Goal: Information Seeking & Learning: Find contact information

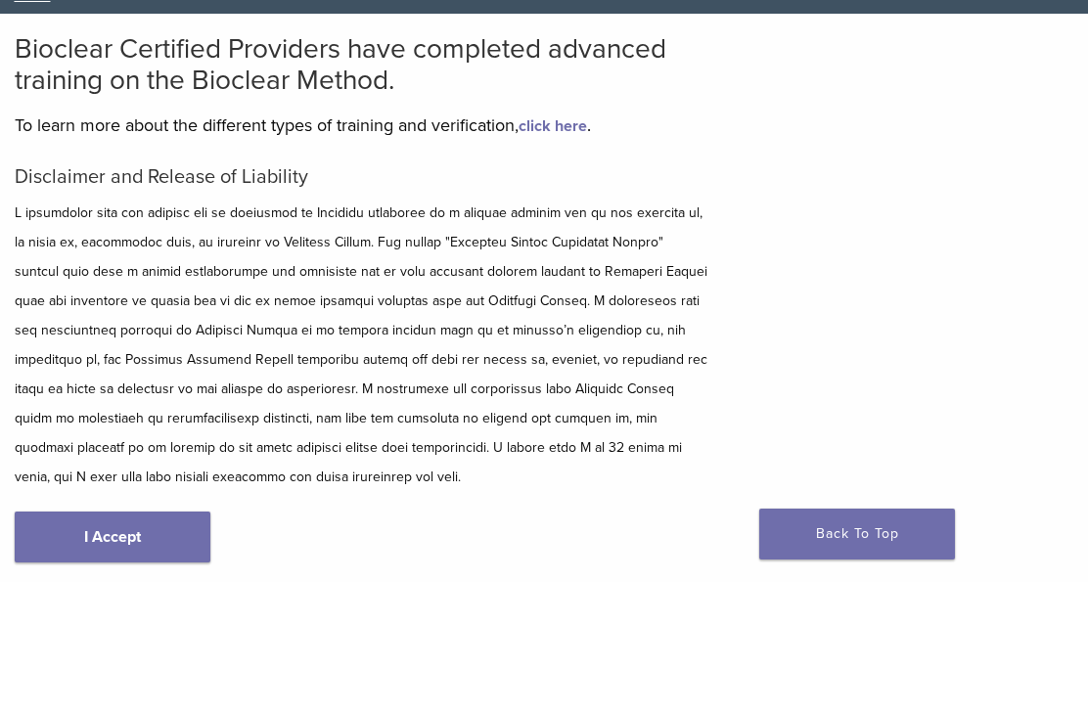
scroll to position [296, 0]
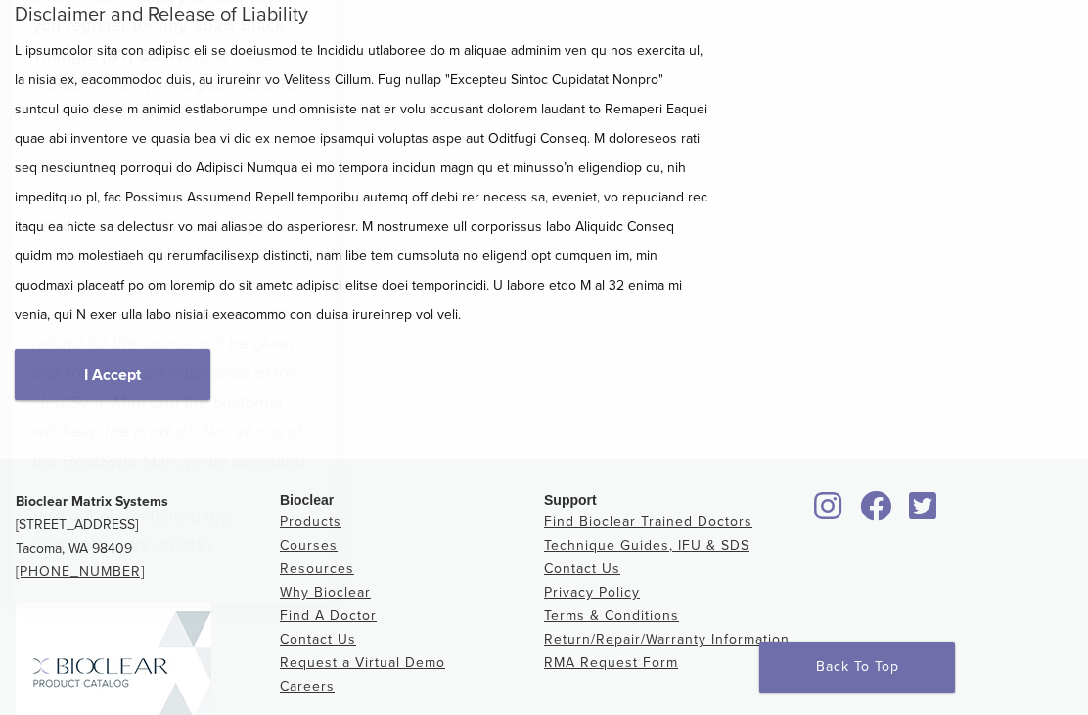
click at [73, 391] on em "*Note: Free HeatSync Mini offer is only valid with the purchase of and attendan…" at bounding box center [170, 314] width 276 height 315
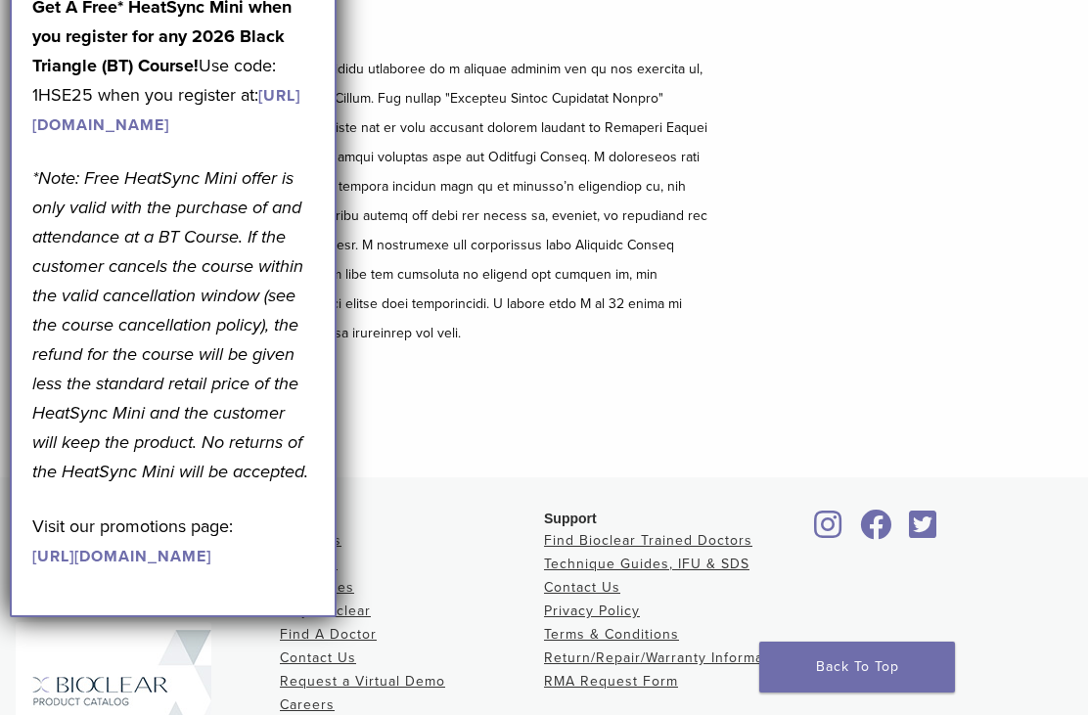
scroll to position [276, 0]
click at [904, 334] on div "Bioclear Certified Providers have completed advanced training on the Bioclear M…" at bounding box center [544, 175] width 1088 height 608
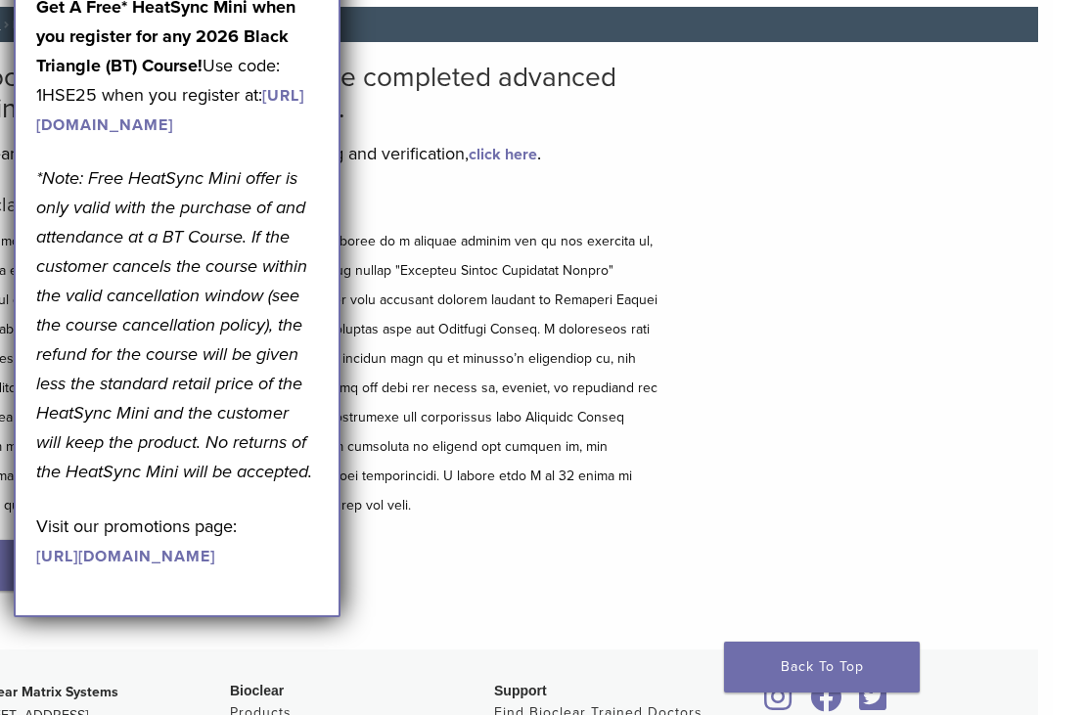
scroll to position [0, 15]
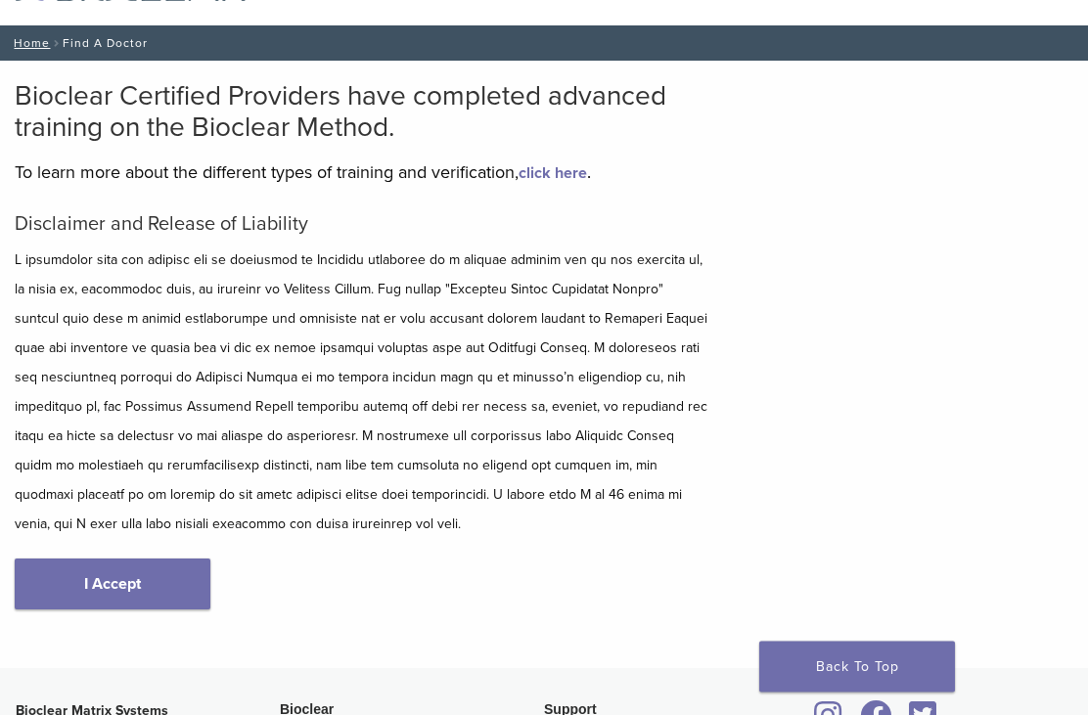
scroll to position [86, 0]
click at [117, 584] on link "I Accept" at bounding box center [113, 584] width 196 height 51
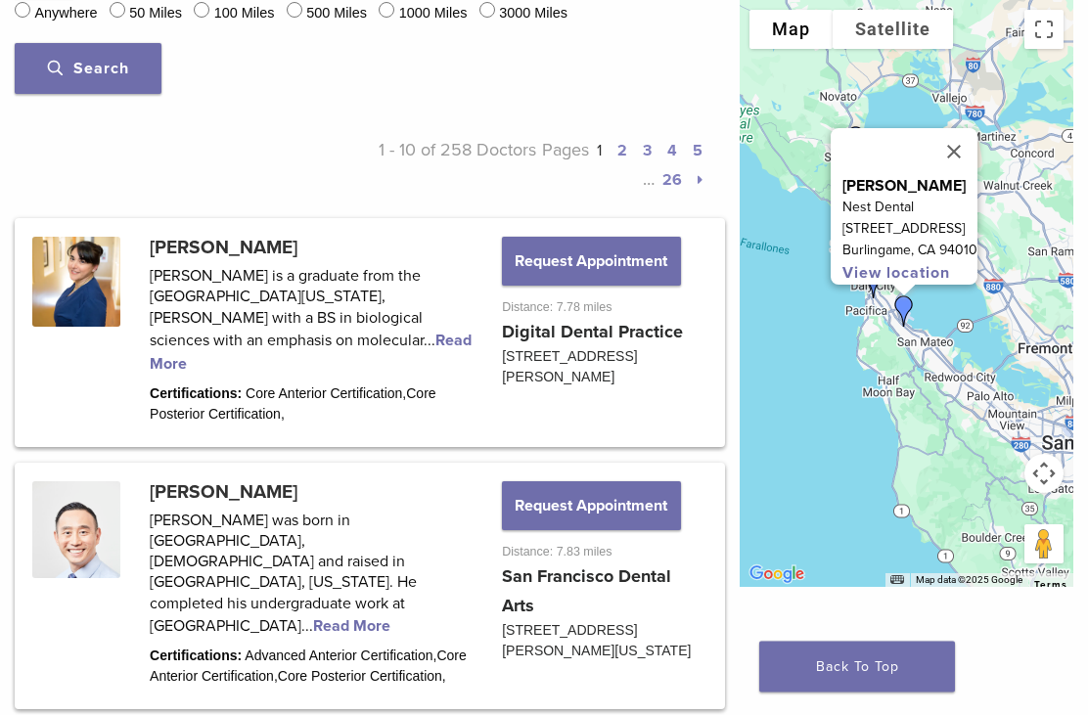
scroll to position [887, 0]
click at [170, 399] on link at bounding box center [370, 332] width 705 height 223
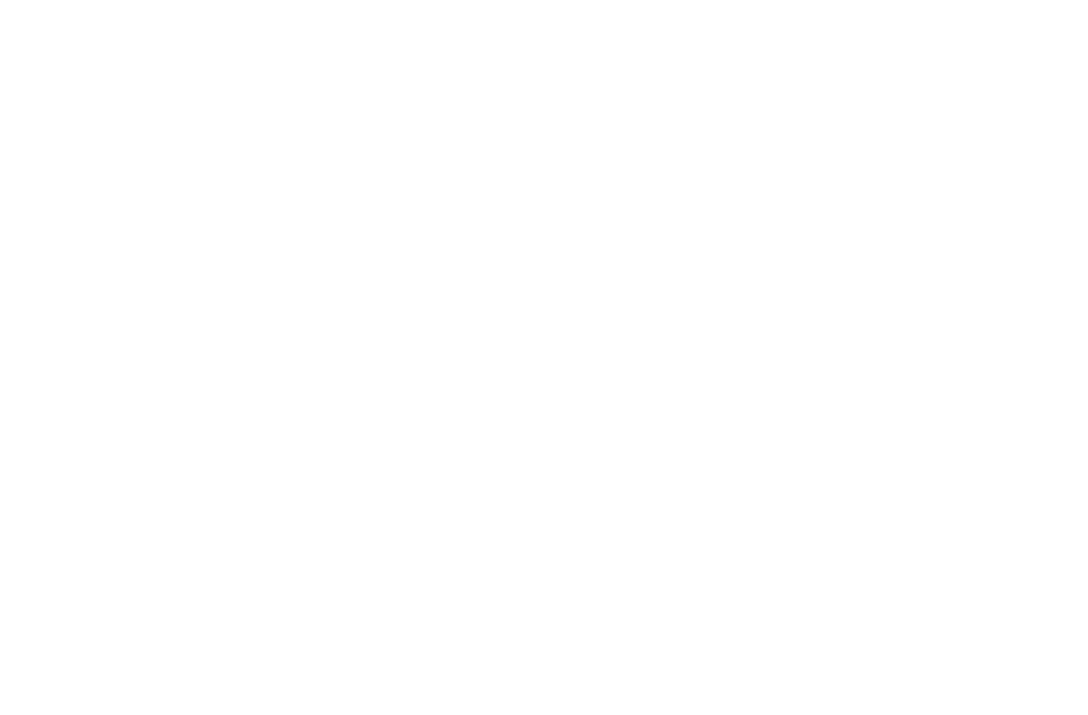
scroll to position [1407, 0]
